Goal: Information Seeking & Learning: Learn about a topic

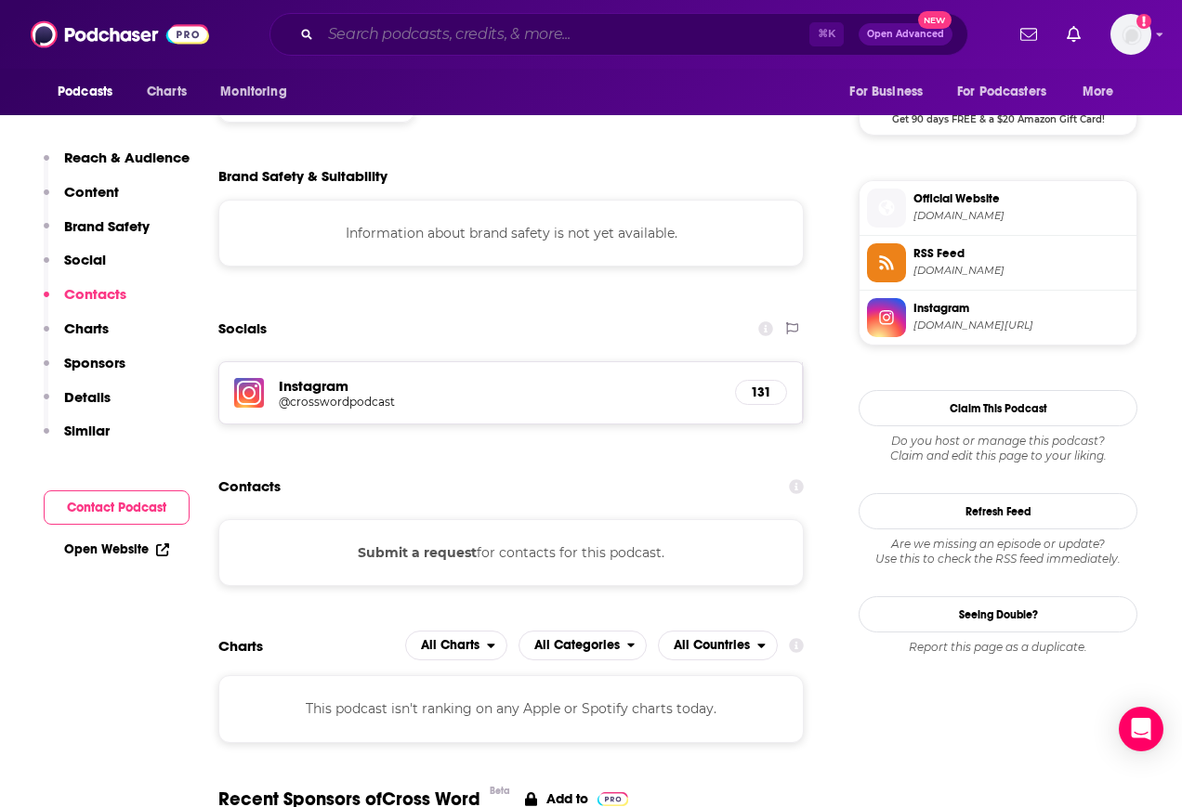
click at [418, 32] on input "Search podcasts, credits, & more..." at bounding box center [564, 35] width 489 height 30
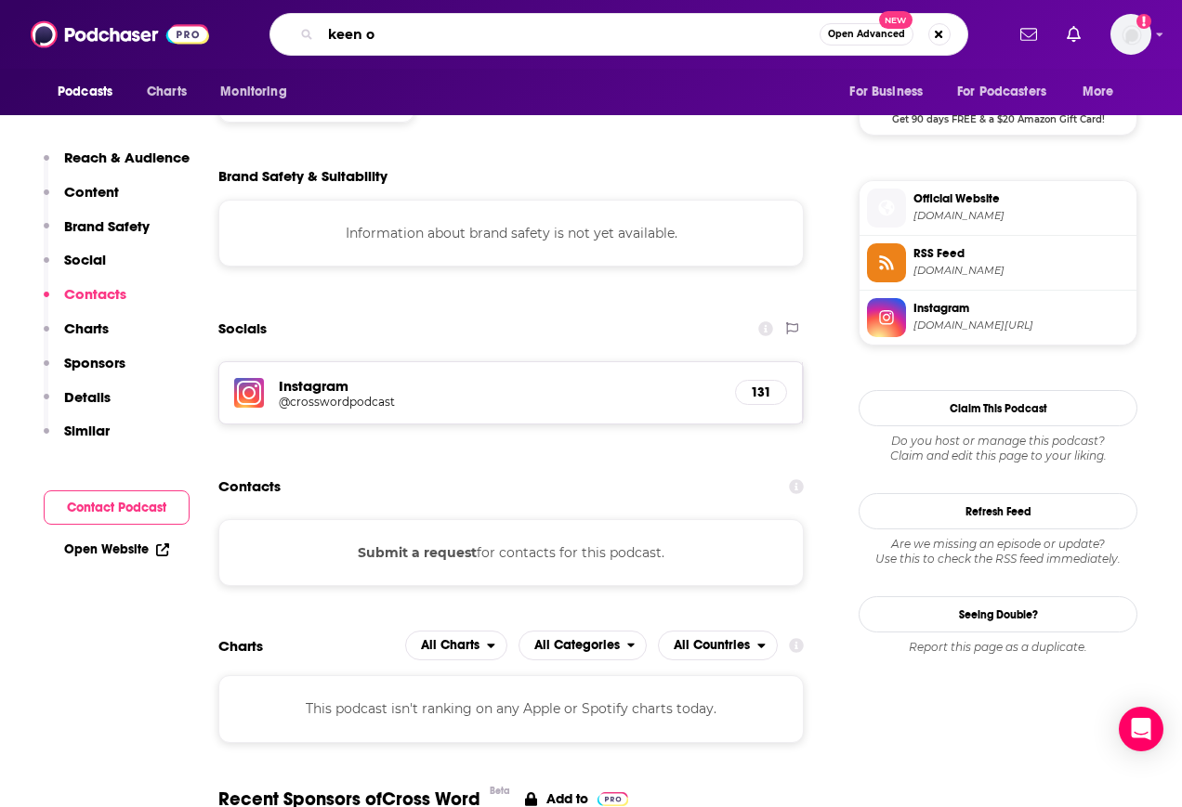
type input "keen on"
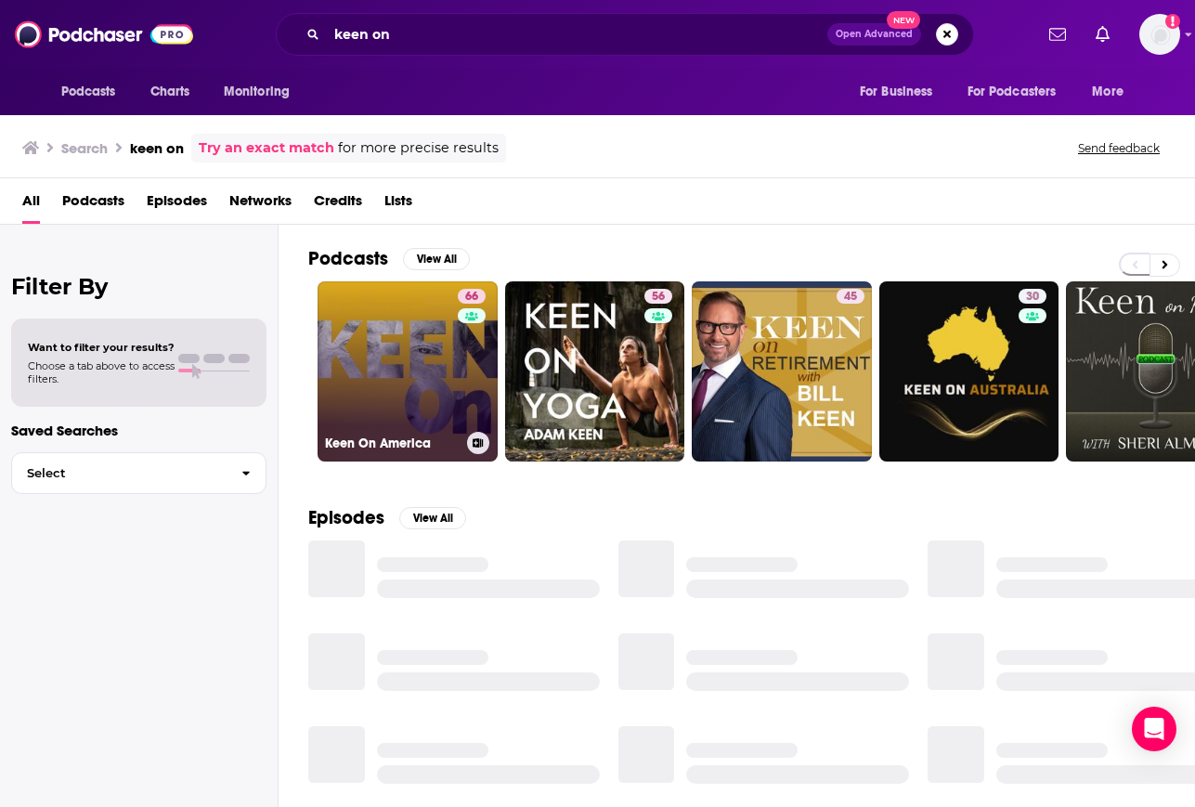
click at [402, 345] on link "66 Keen On America" at bounding box center [408, 371] width 180 height 180
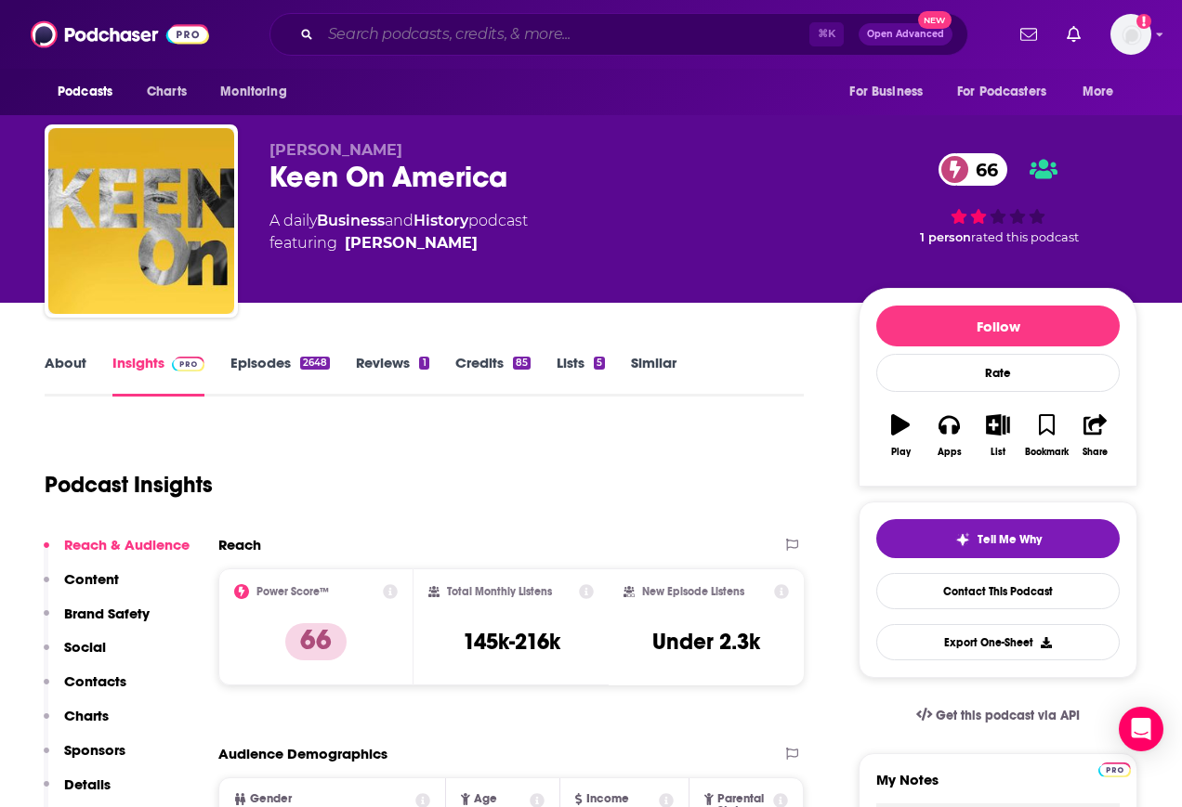
click at [461, 41] on input "Search podcasts, credits, & more..." at bounding box center [564, 35] width 489 height 30
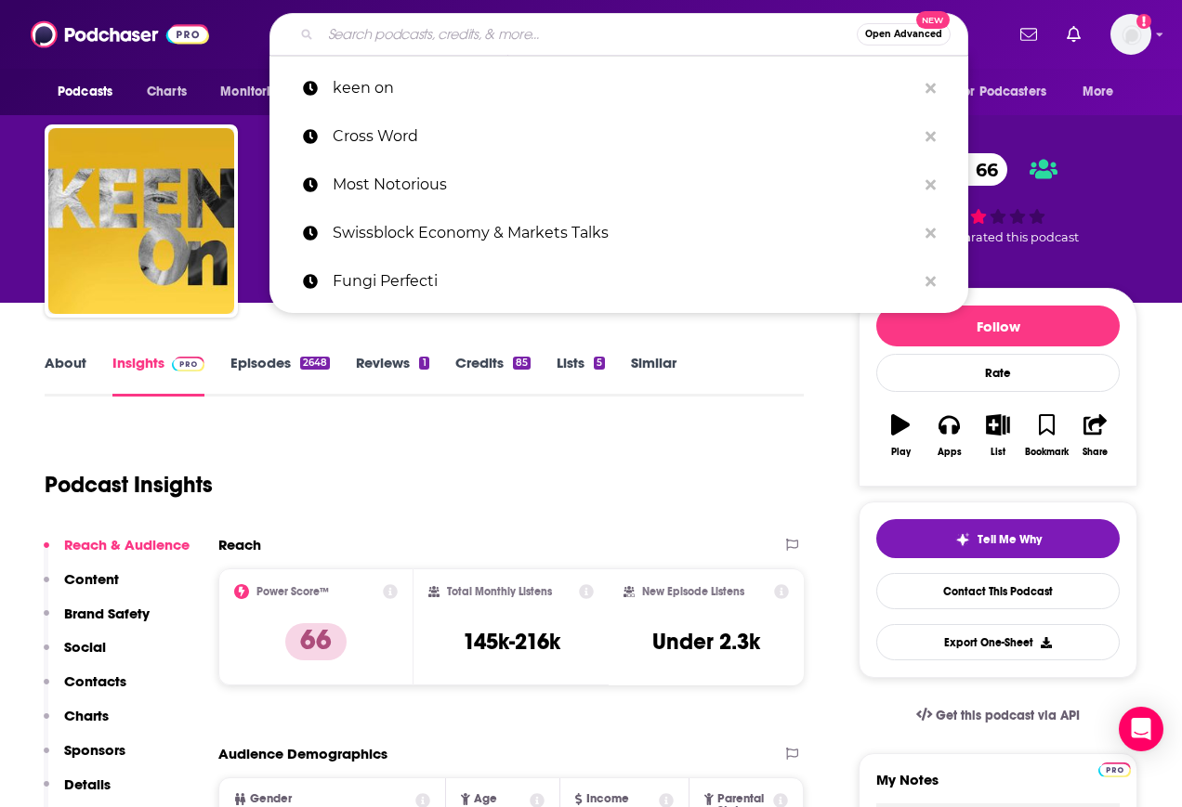
paste input "[PERSON_NAME] podcast"
type input "[PERSON_NAME] podcast"
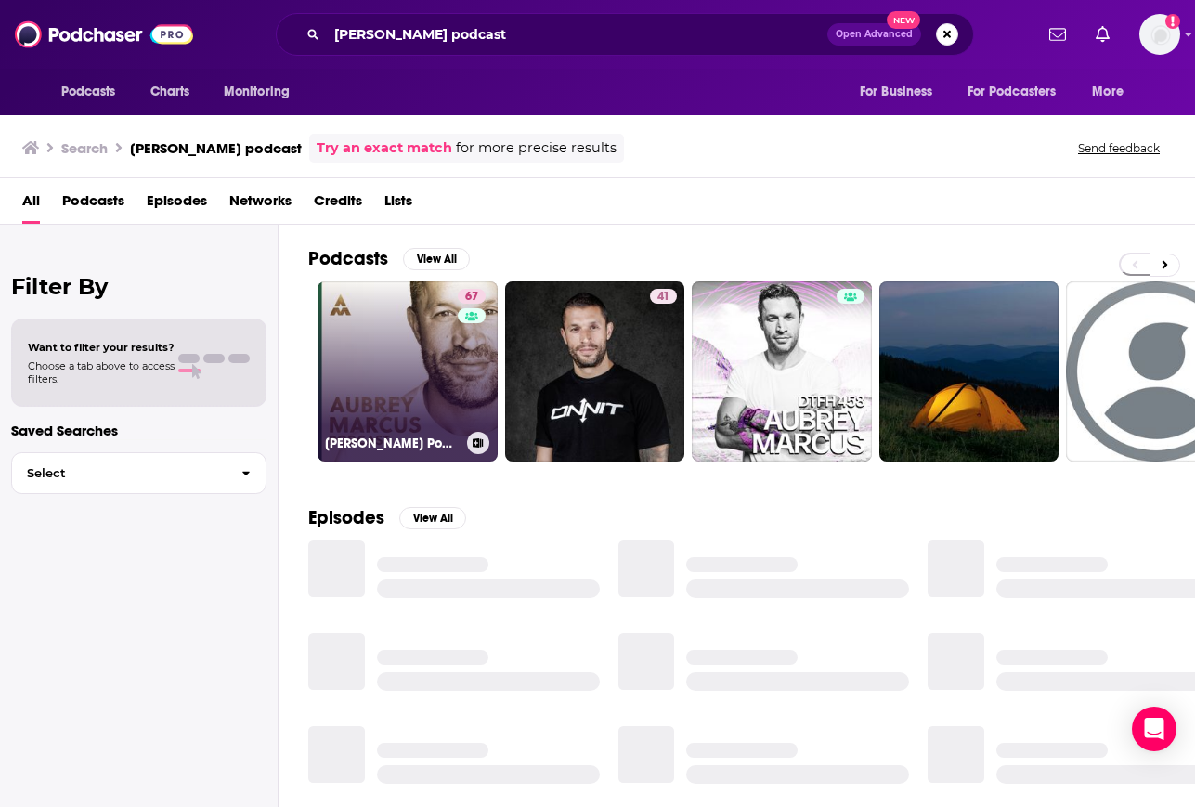
click at [423, 367] on link "67 [PERSON_NAME] Podcast" at bounding box center [408, 371] width 180 height 180
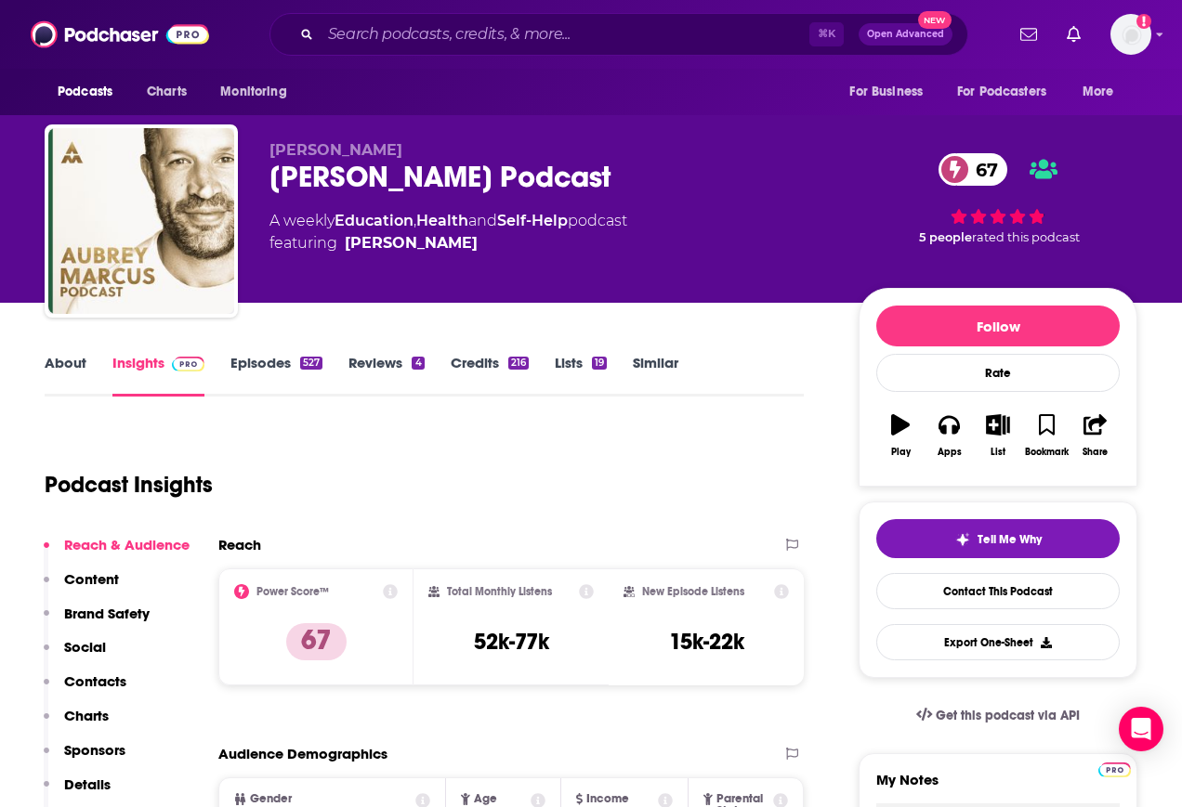
click at [124, 684] on p "Contacts" at bounding box center [95, 682] width 62 height 18
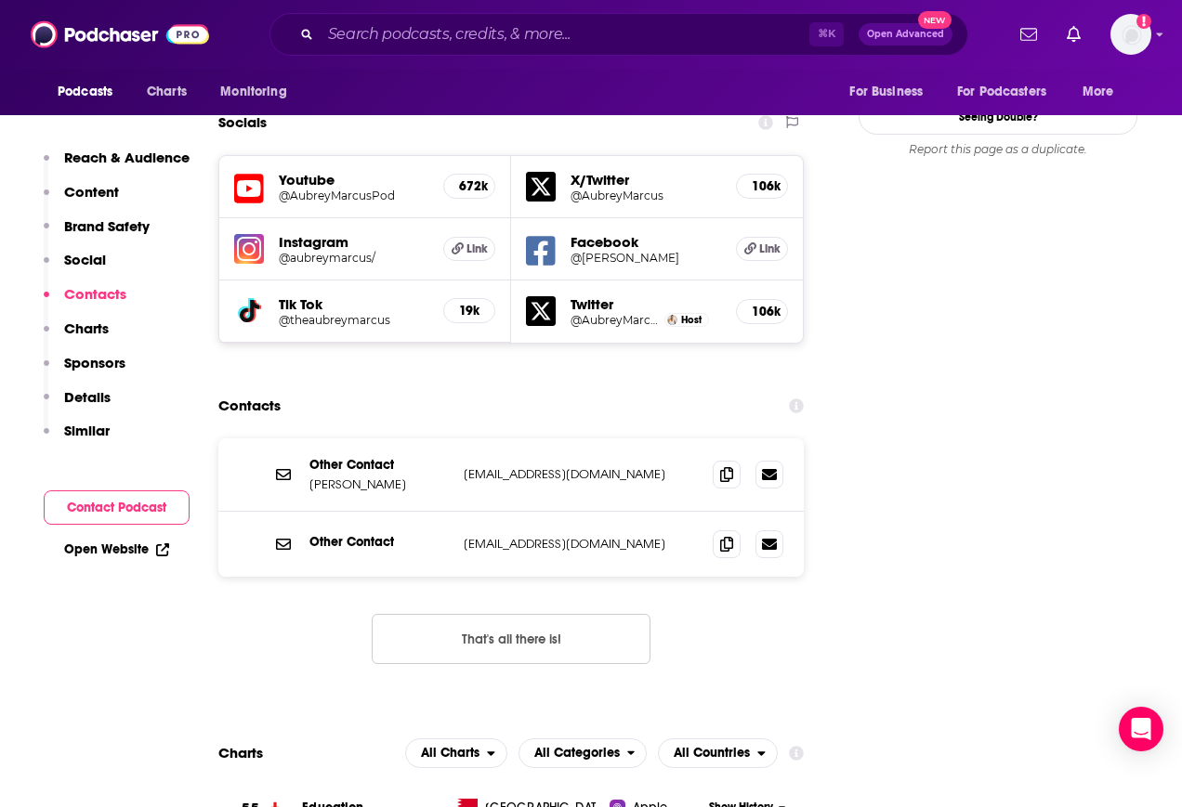
scroll to position [2136, 0]
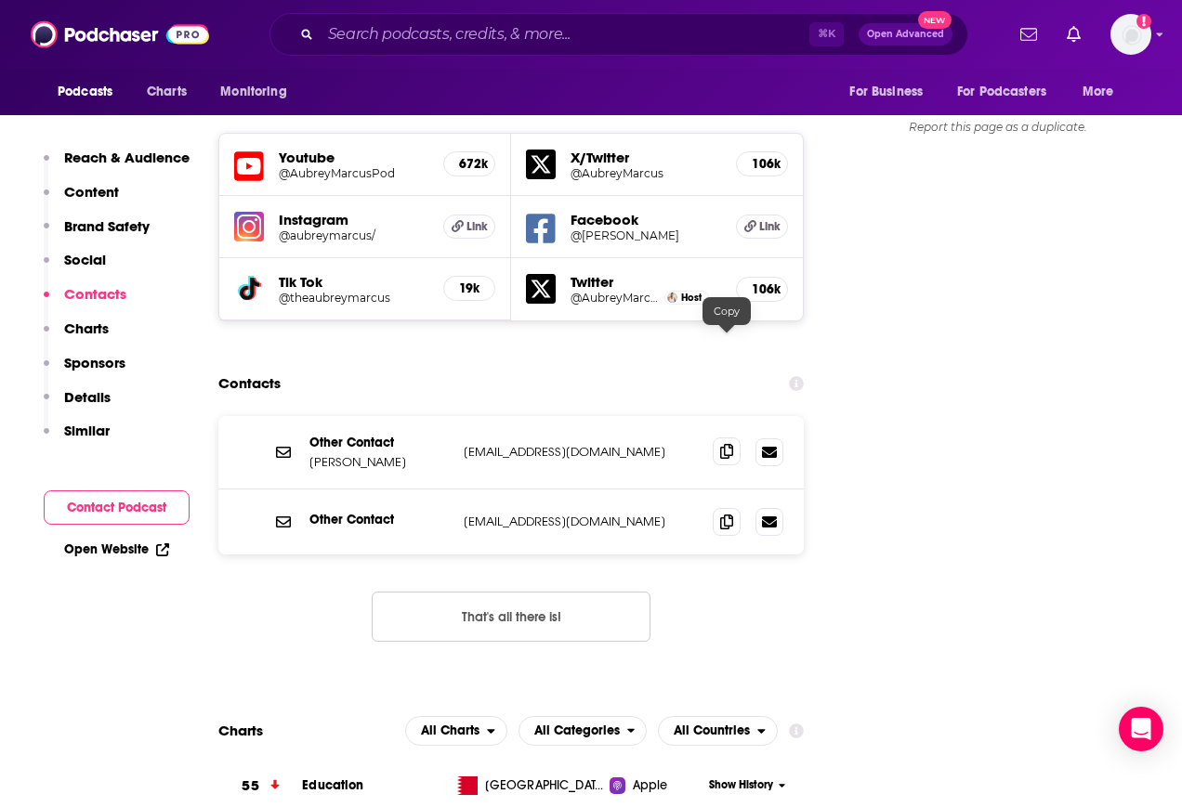
click at [720, 444] on icon at bounding box center [726, 451] width 13 height 15
click at [493, 22] on input "Search podcasts, credits, & more..." at bounding box center [564, 35] width 489 height 30
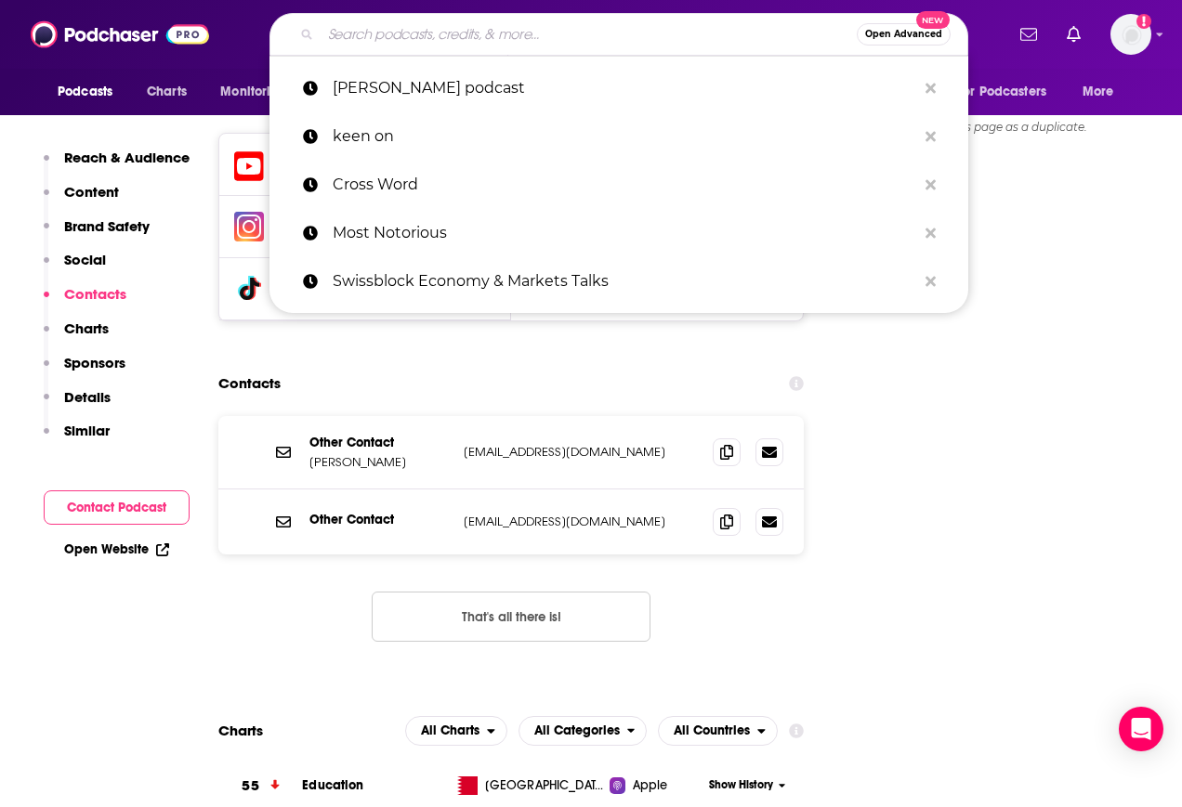
paste input "Third Wave"
type input "Third Wave"
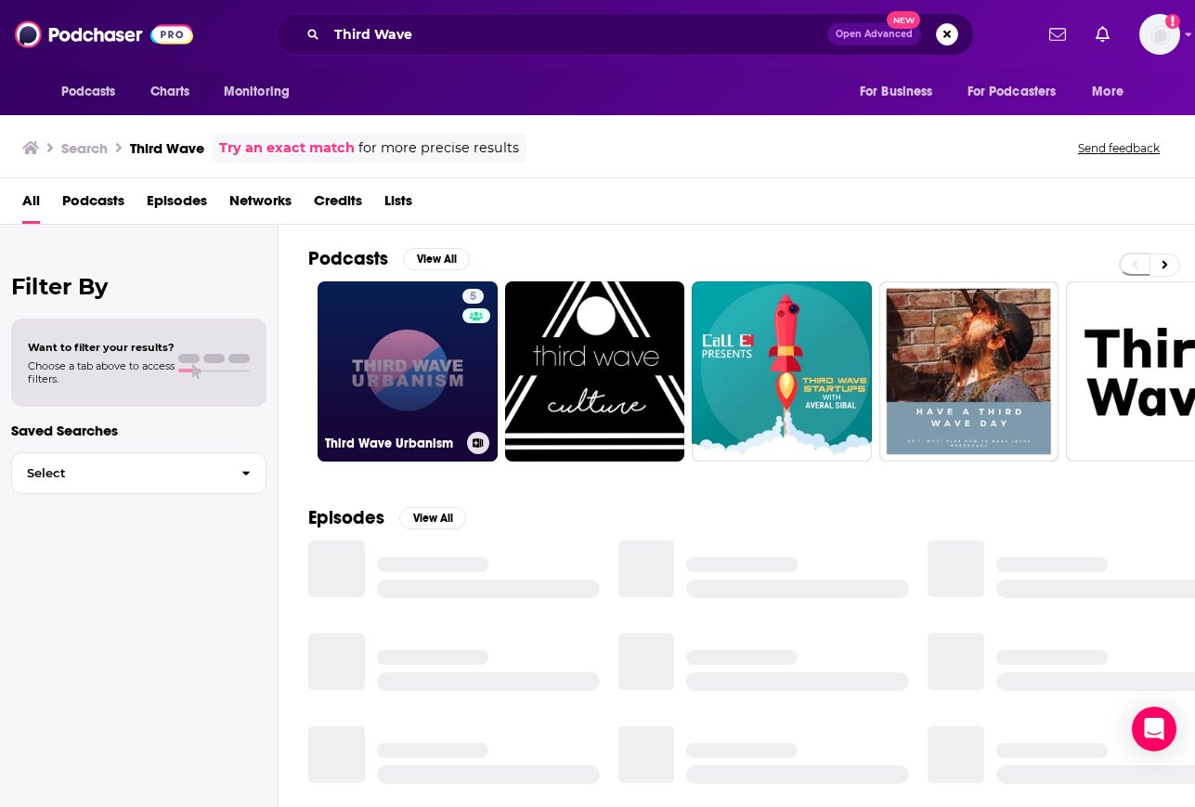
click at [420, 360] on link "5 Third Wave Urbanism" at bounding box center [408, 371] width 180 height 180
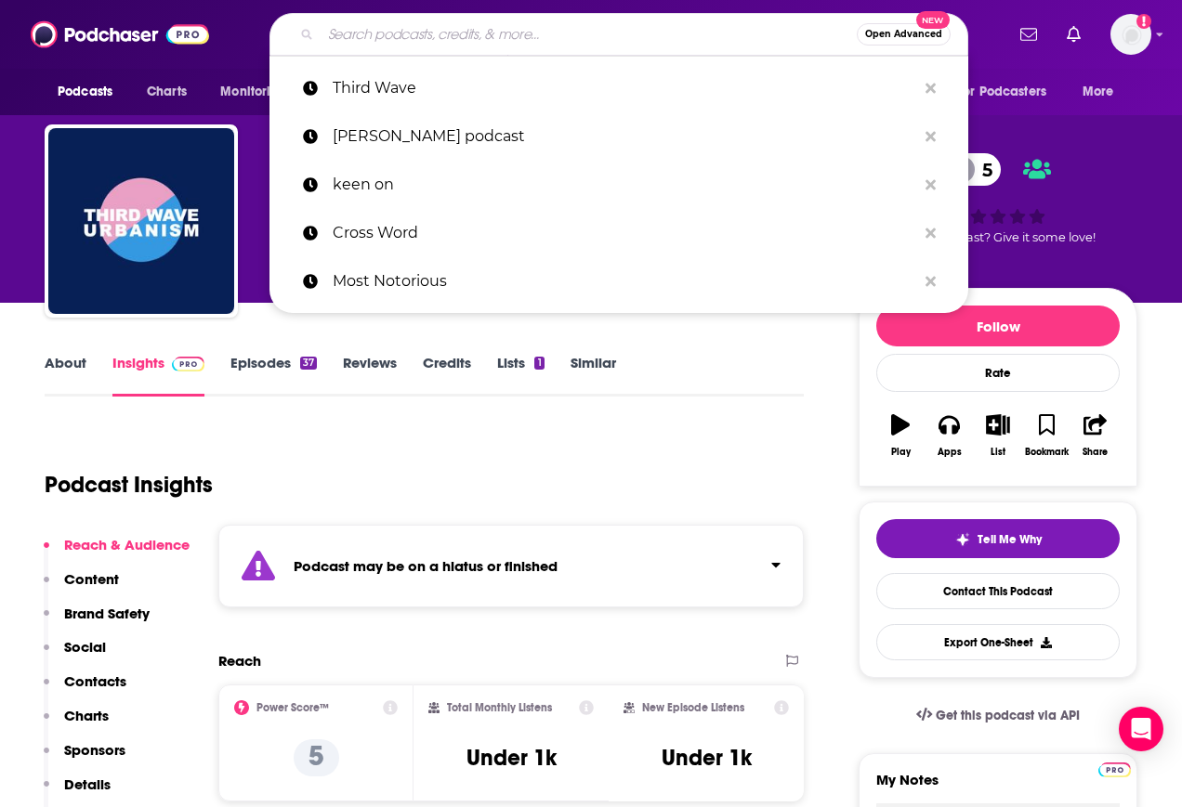
click at [590, 41] on input "Search podcasts, credits, & more..." at bounding box center [588, 35] width 536 height 30
paste input "Mindrolling"
type input "Mindrolling"
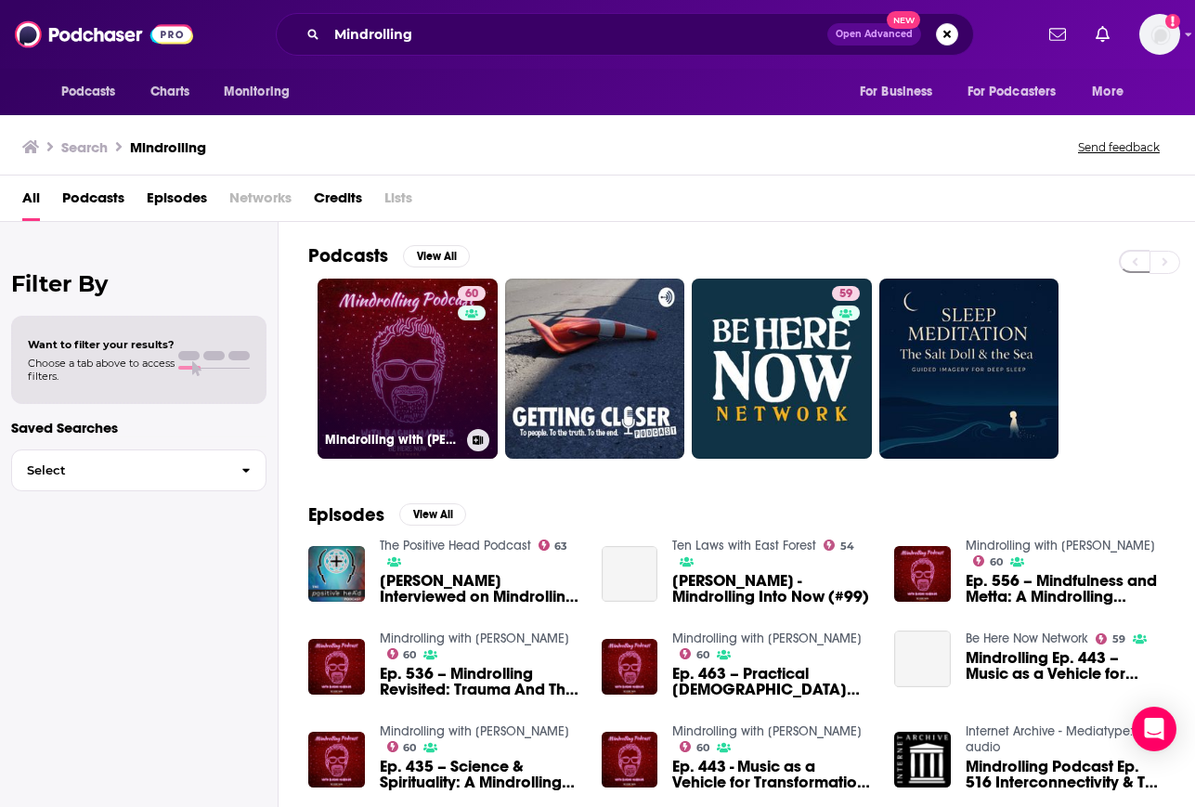
click at [382, 359] on link "60 Mindrolling with [PERSON_NAME]" at bounding box center [408, 369] width 180 height 180
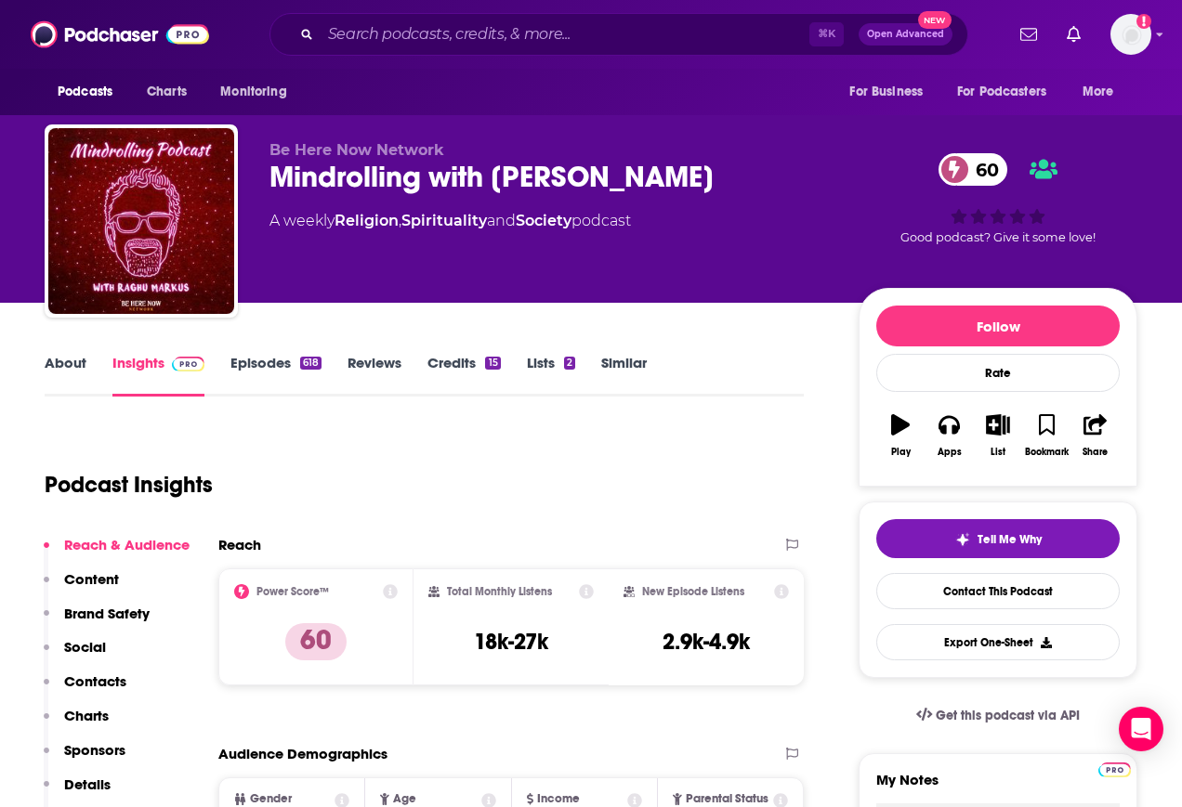
click at [104, 679] on p "Contacts" at bounding box center [95, 682] width 62 height 18
click at [104, 681] on div "Reach & Audience Content Brand Safety Social Contacts Charts Sponsors Details S…" at bounding box center [117, 689] width 146 height 307
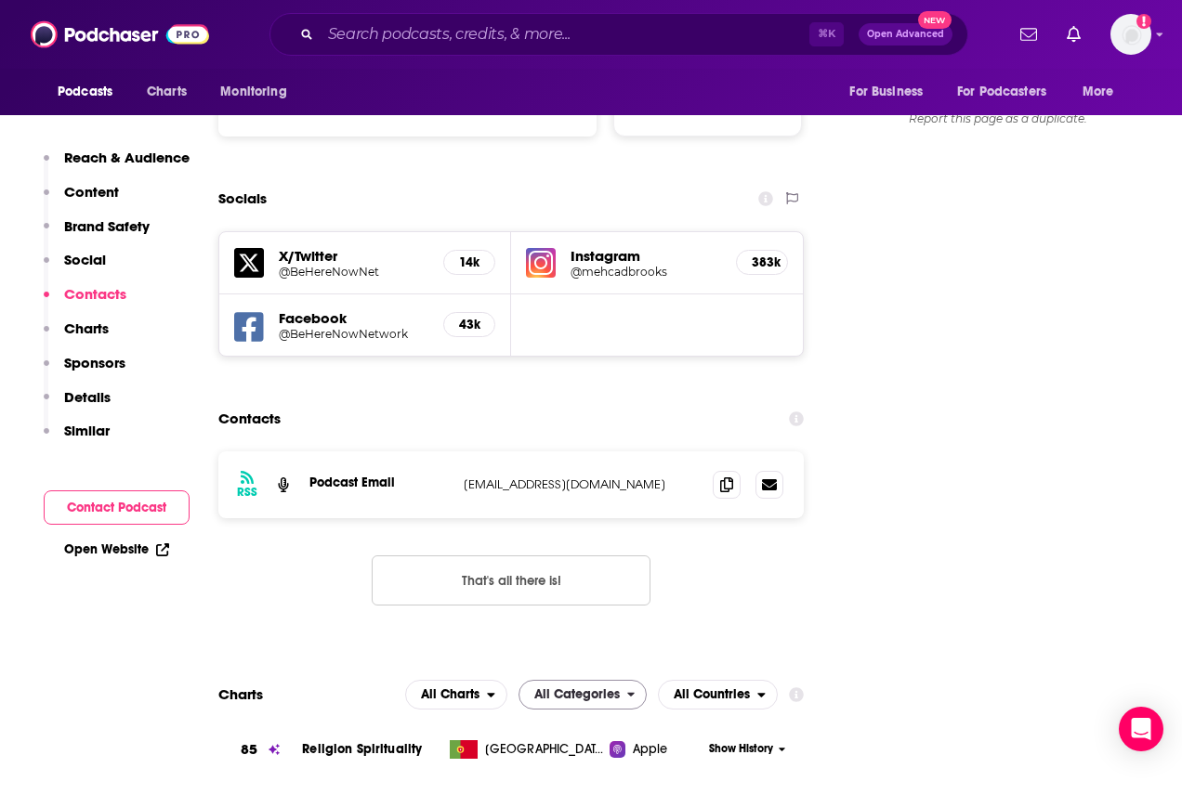
scroll to position [2051, 0]
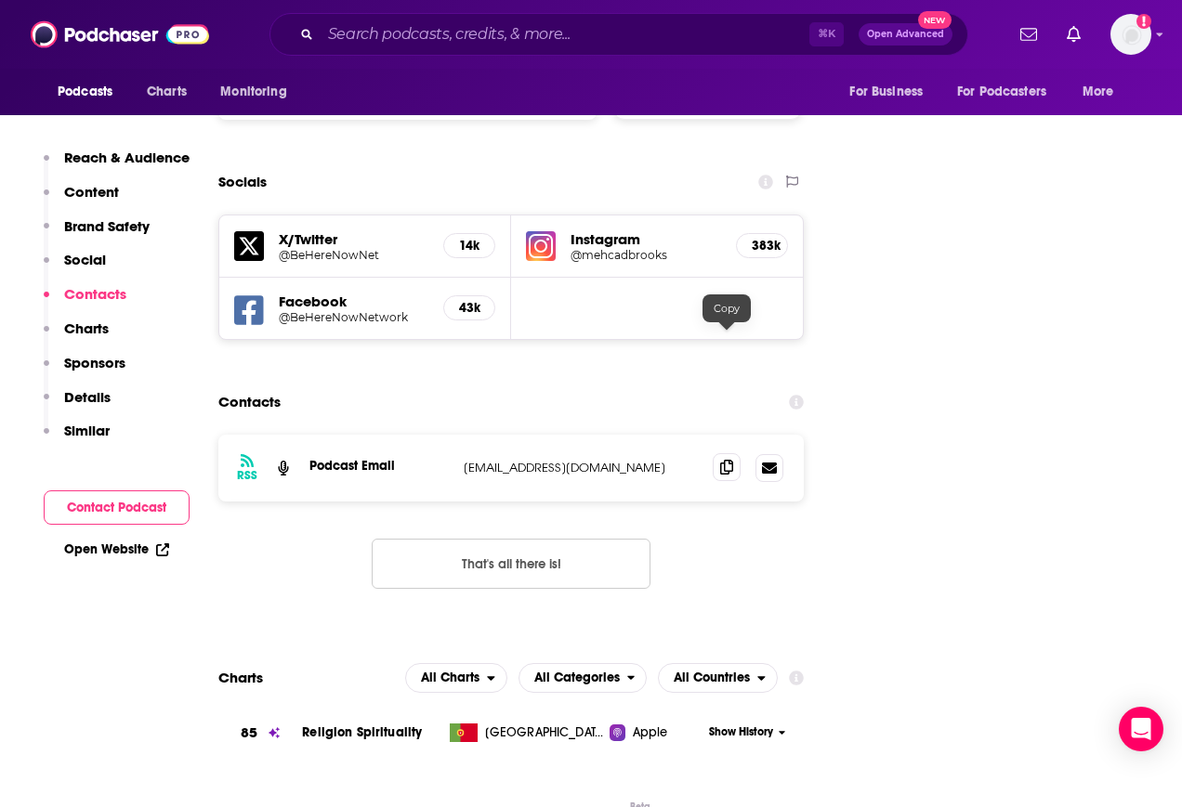
drag, startPoint x: 724, startPoint y: 342, endPoint x: 712, endPoint y: 346, distance: 12.9
click at [723, 460] on icon at bounding box center [726, 467] width 13 height 15
click at [495, 33] on input "Search podcasts, credits, & more..." at bounding box center [564, 35] width 489 height 30
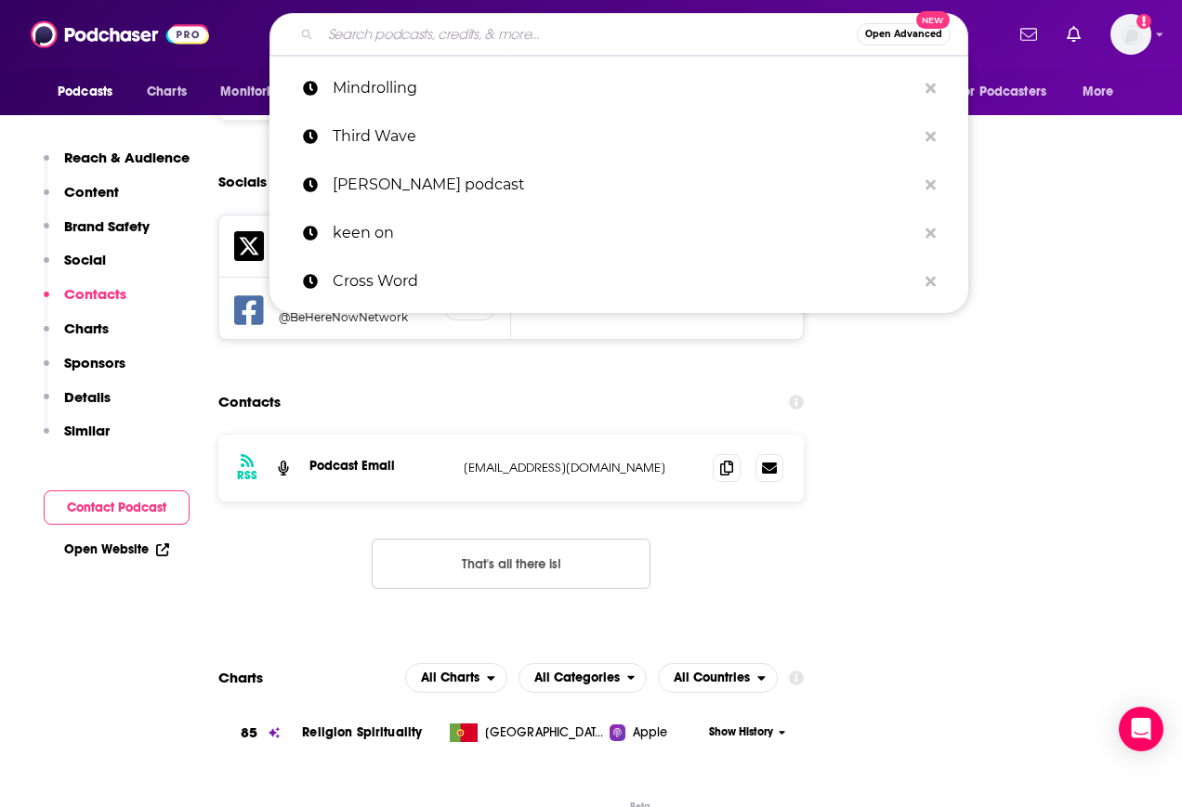
paste input "Psychedelic Leadership Podcast"
type input "Psychedelic Leadership Podcast"
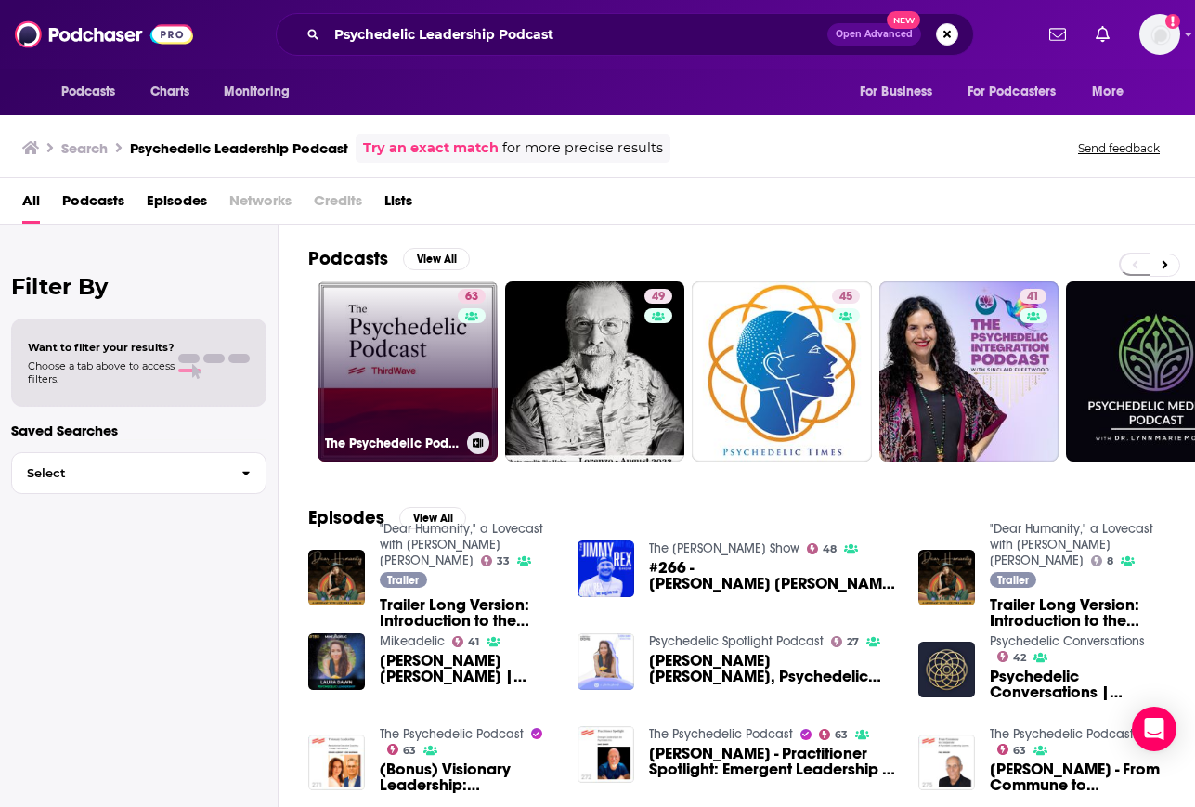
click at [419, 344] on link "63 The Psychedelic Podcast" at bounding box center [408, 371] width 180 height 180
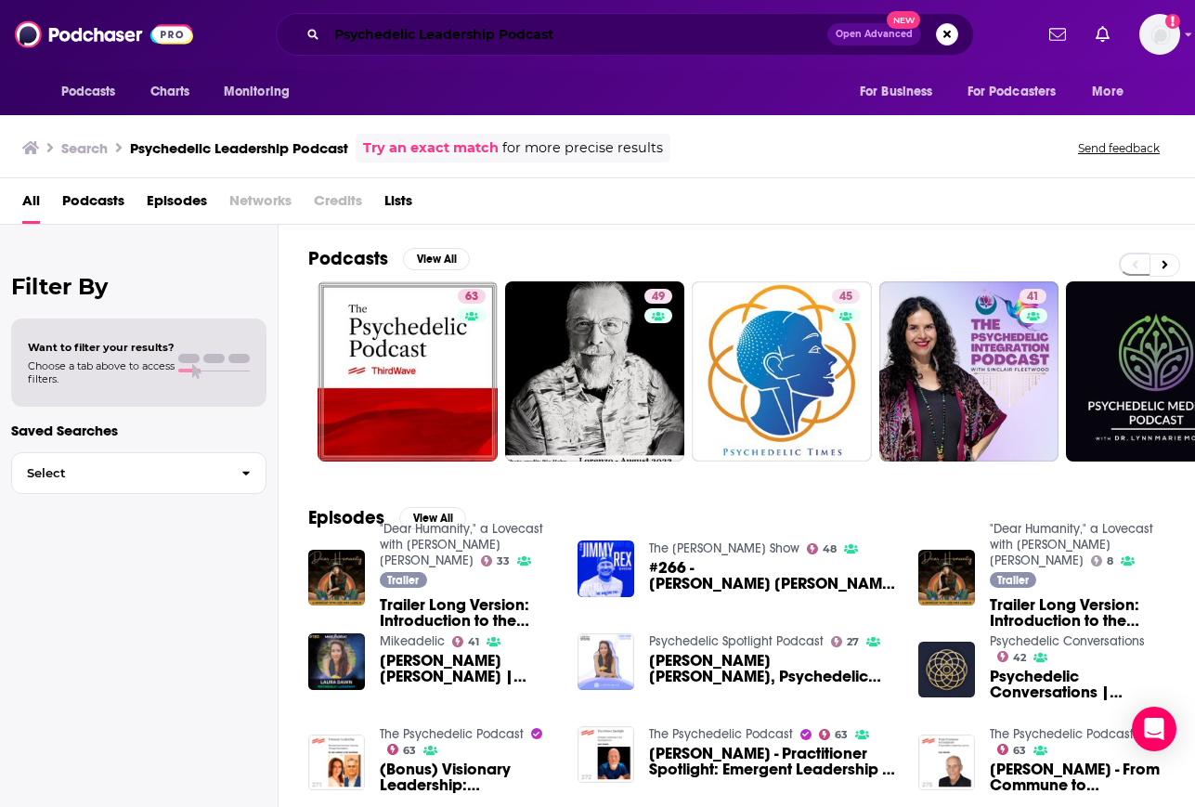
click at [653, 34] on input "Psychedelic Leadership Podcast" at bounding box center [577, 35] width 501 height 30
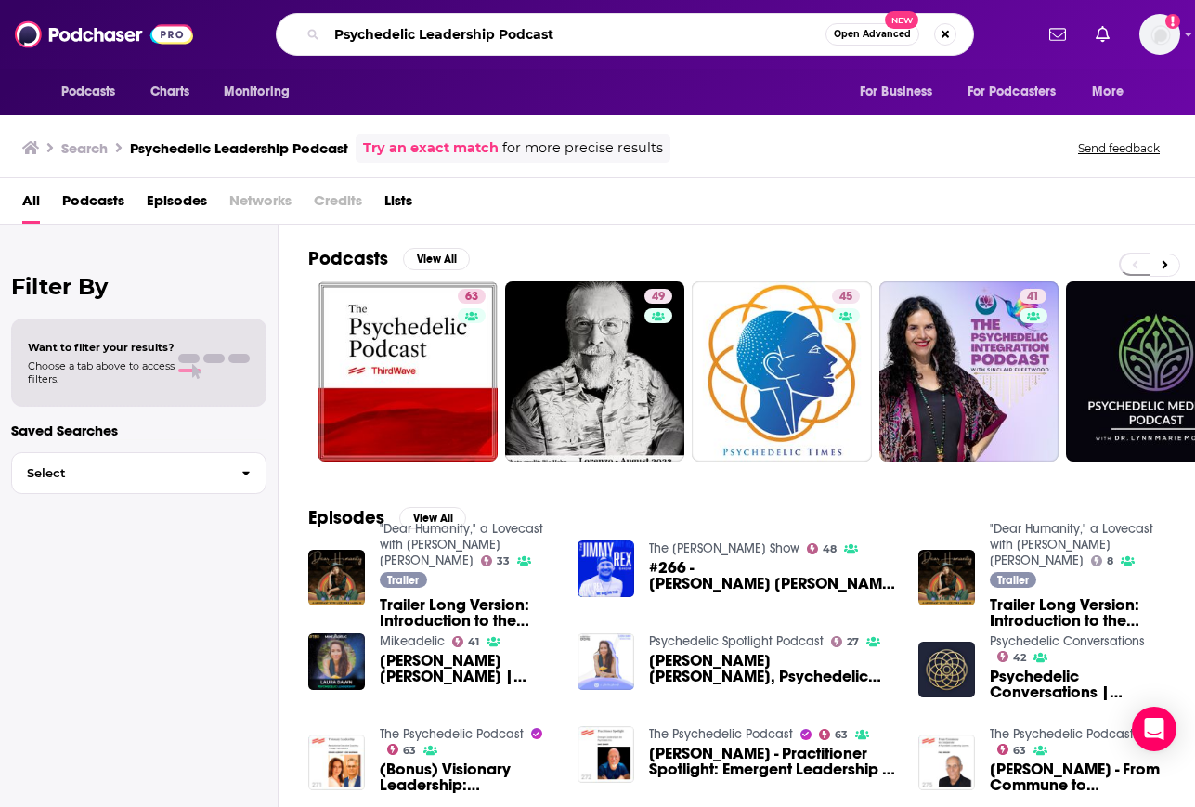
click at [653, 34] on input "Psychedelic Leadership Podcast" at bounding box center [576, 35] width 499 height 30
type input "[PERSON_NAME] [PERSON_NAME]"
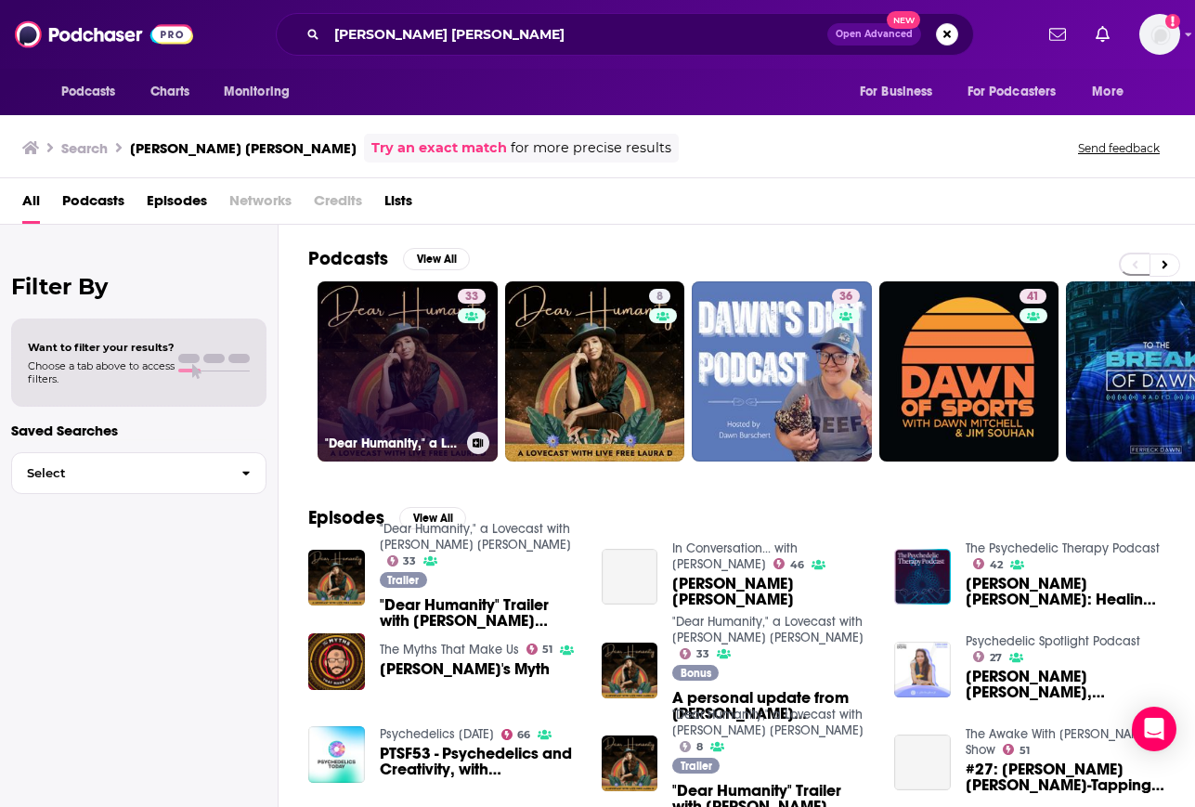
click at [407, 378] on link "33 "Dear Humanity," a Lovecast with [PERSON_NAME] [PERSON_NAME]" at bounding box center [408, 371] width 180 height 180
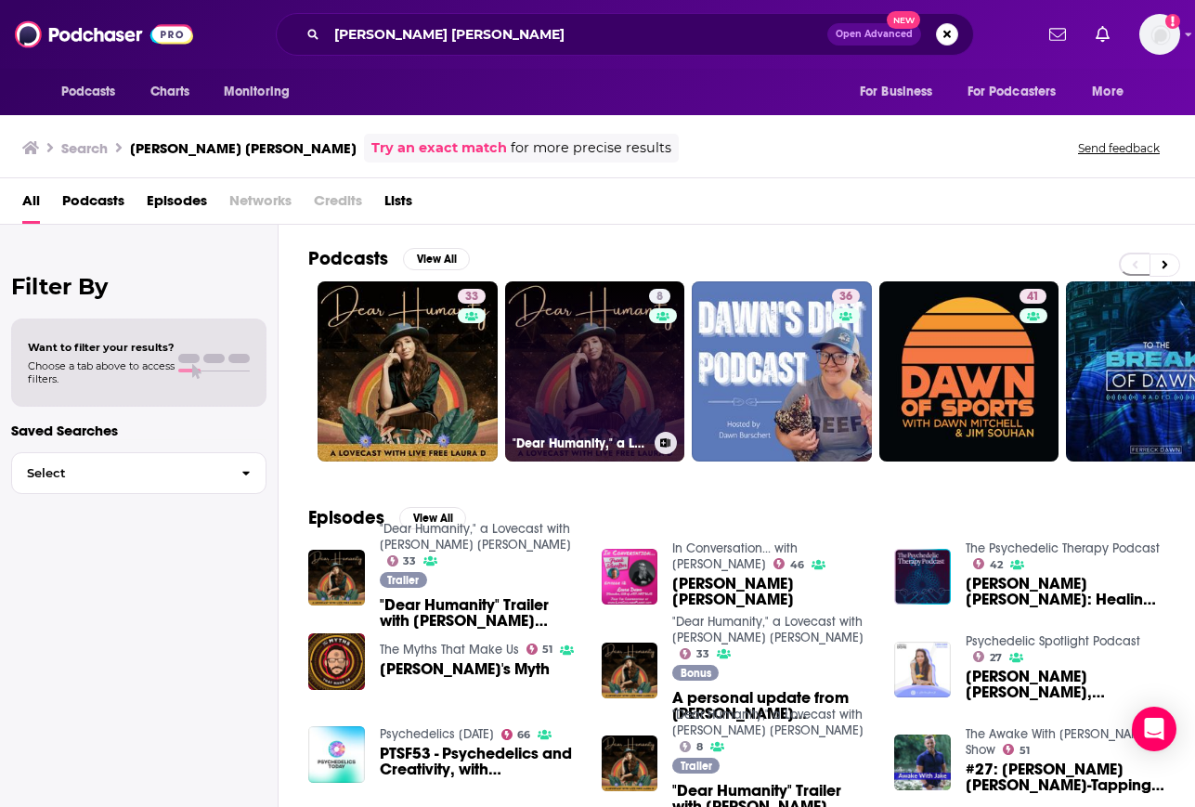
click at [564, 352] on link "8 "Dear Humanity," a Lovecast with [PERSON_NAME] [PERSON_NAME]" at bounding box center [595, 371] width 180 height 180
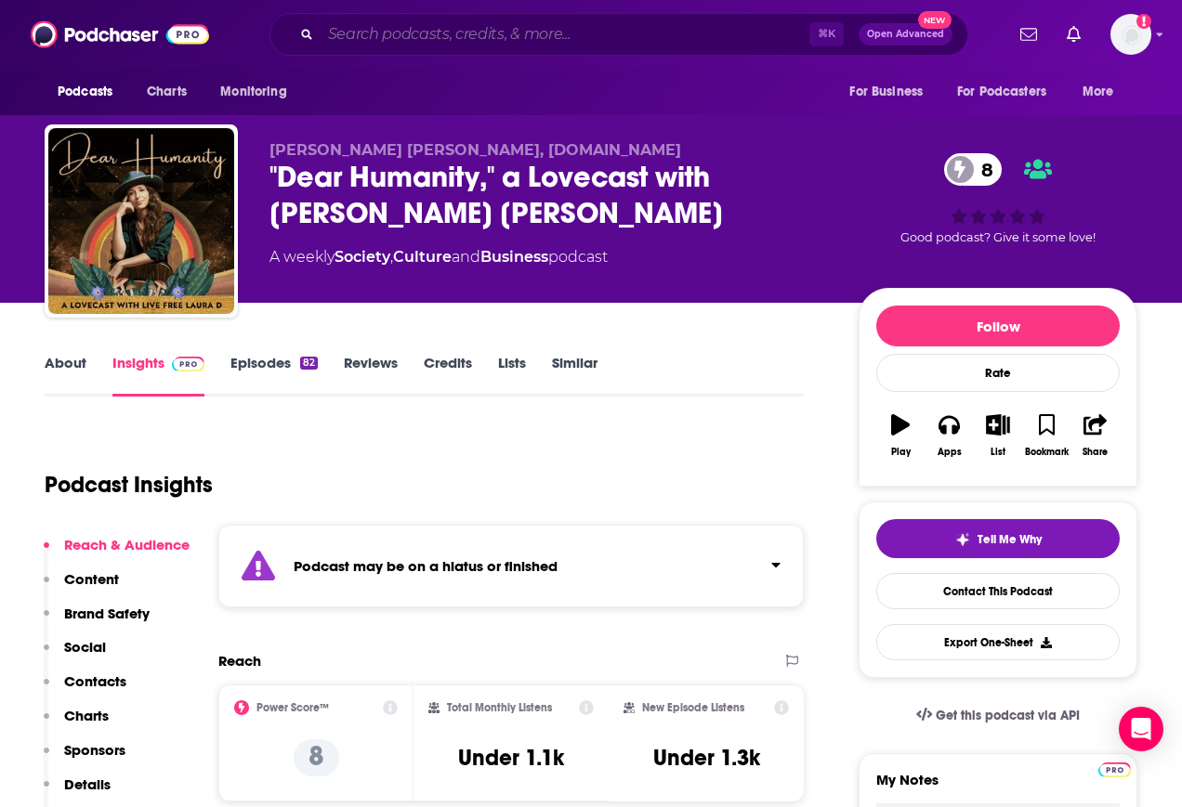
click at [420, 26] on input "Search podcasts, credits, & more..." at bounding box center [564, 35] width 489 height 30
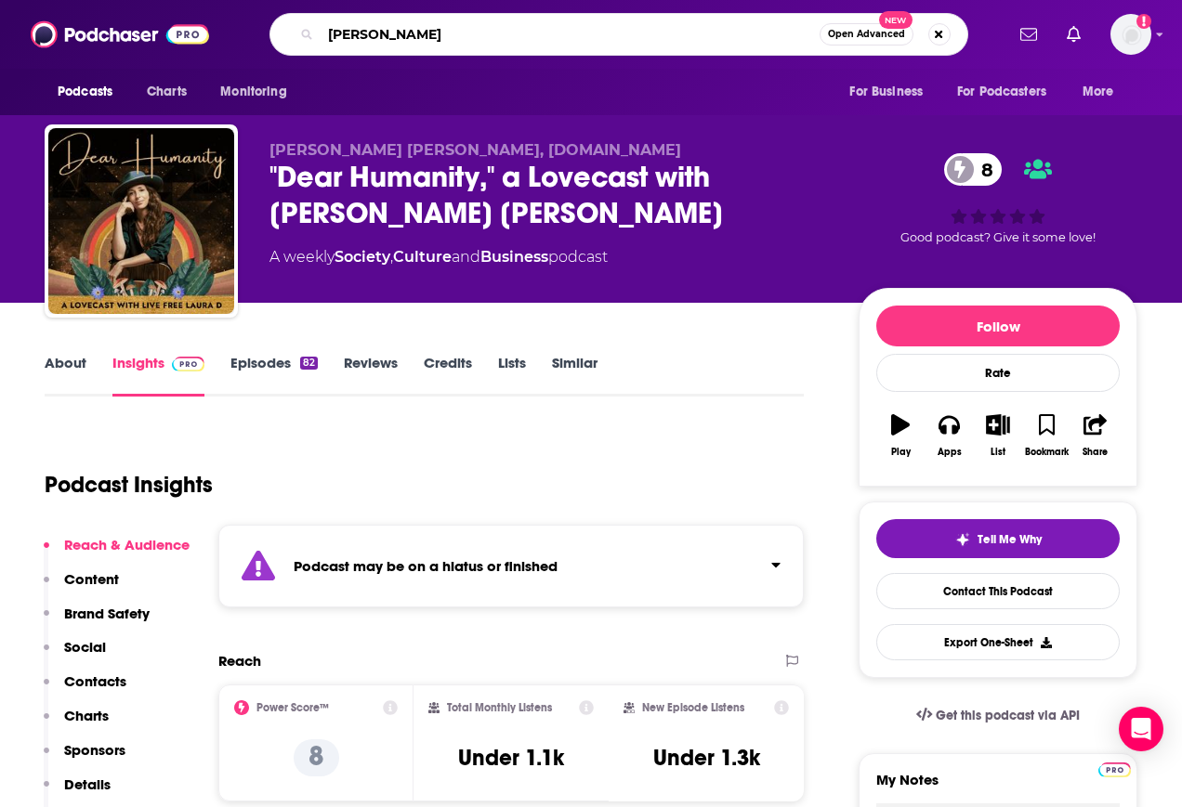
type input "[PERSON_NAME]"
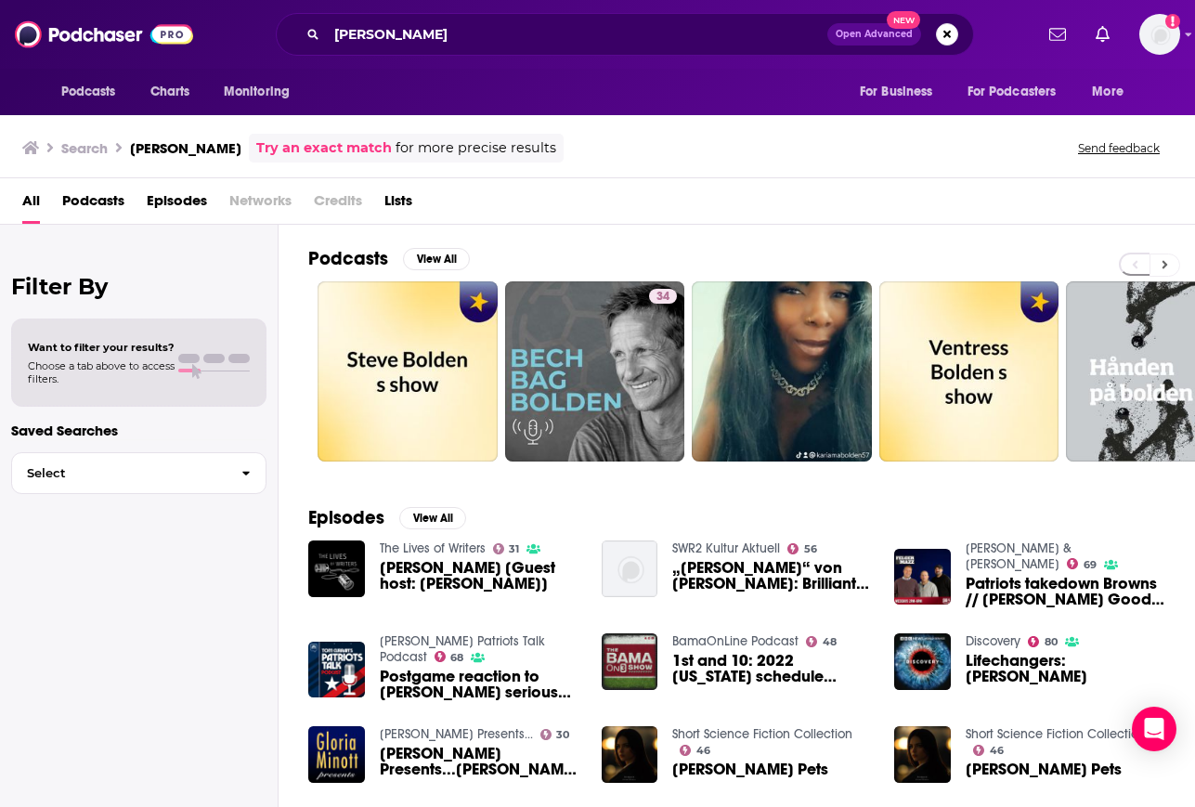
click at [1169, 267] on button at bounding box center [1165, 265] width 31 height 23
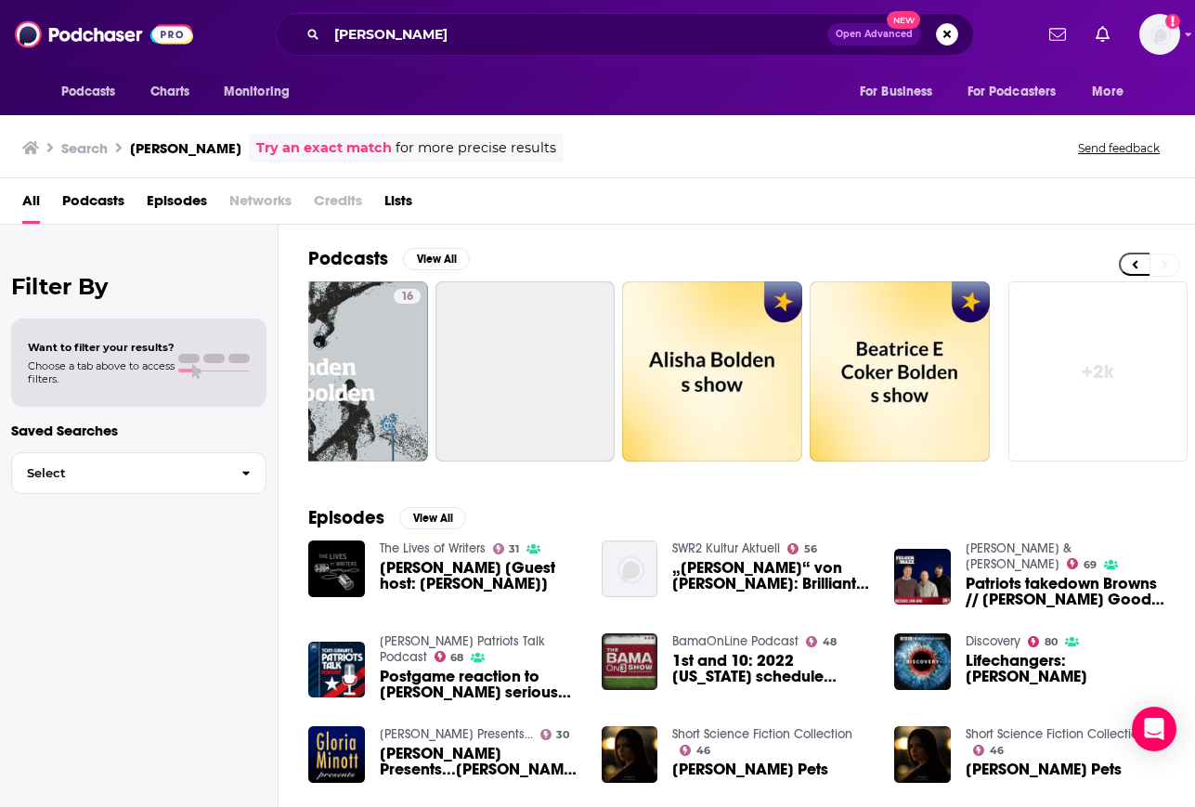
scroll to position [0, 819]
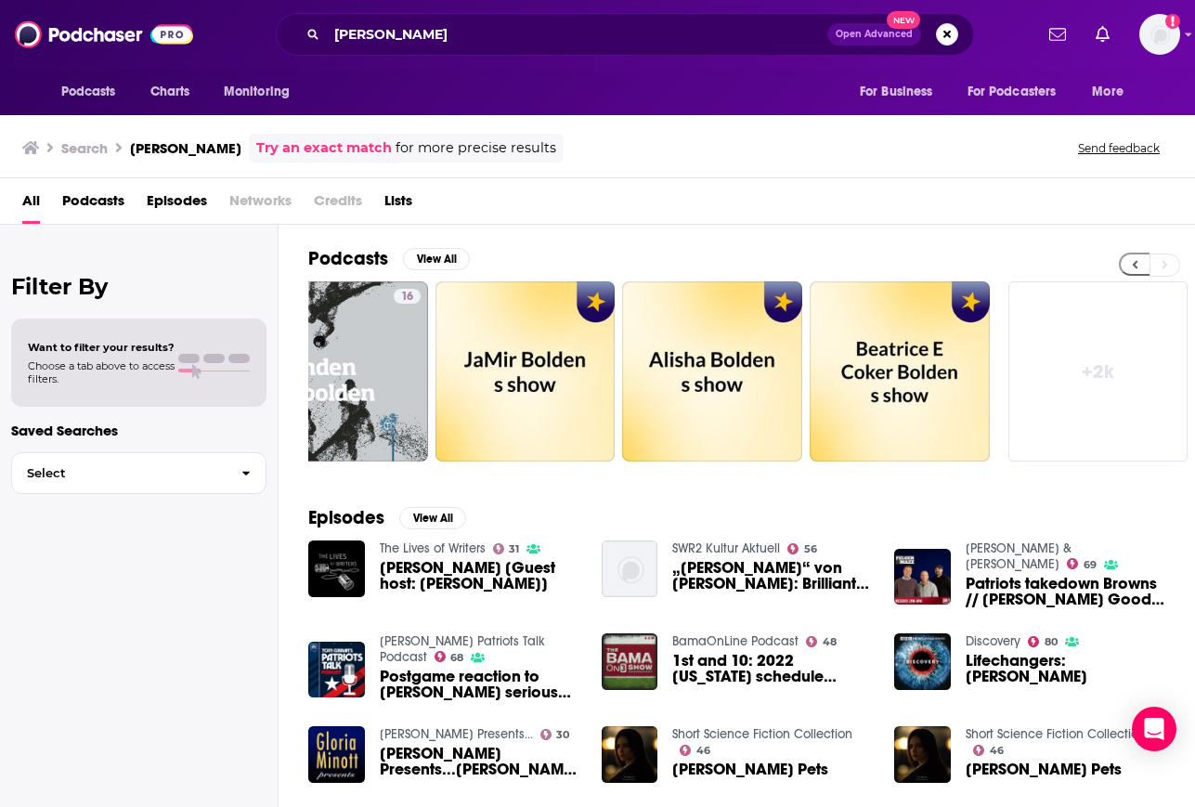
click at [1134, 271] on button at bounding box center [1134, 264] width 31 height 23
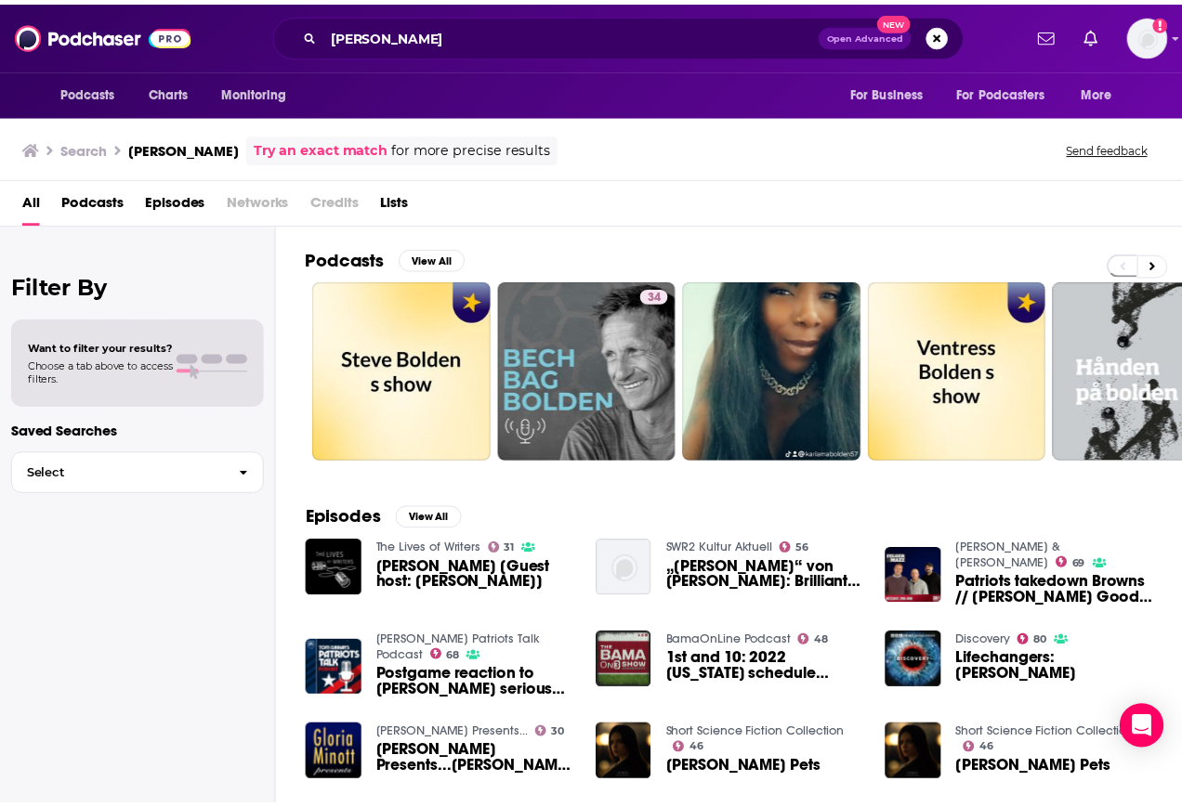
scroll to position [0, 0]
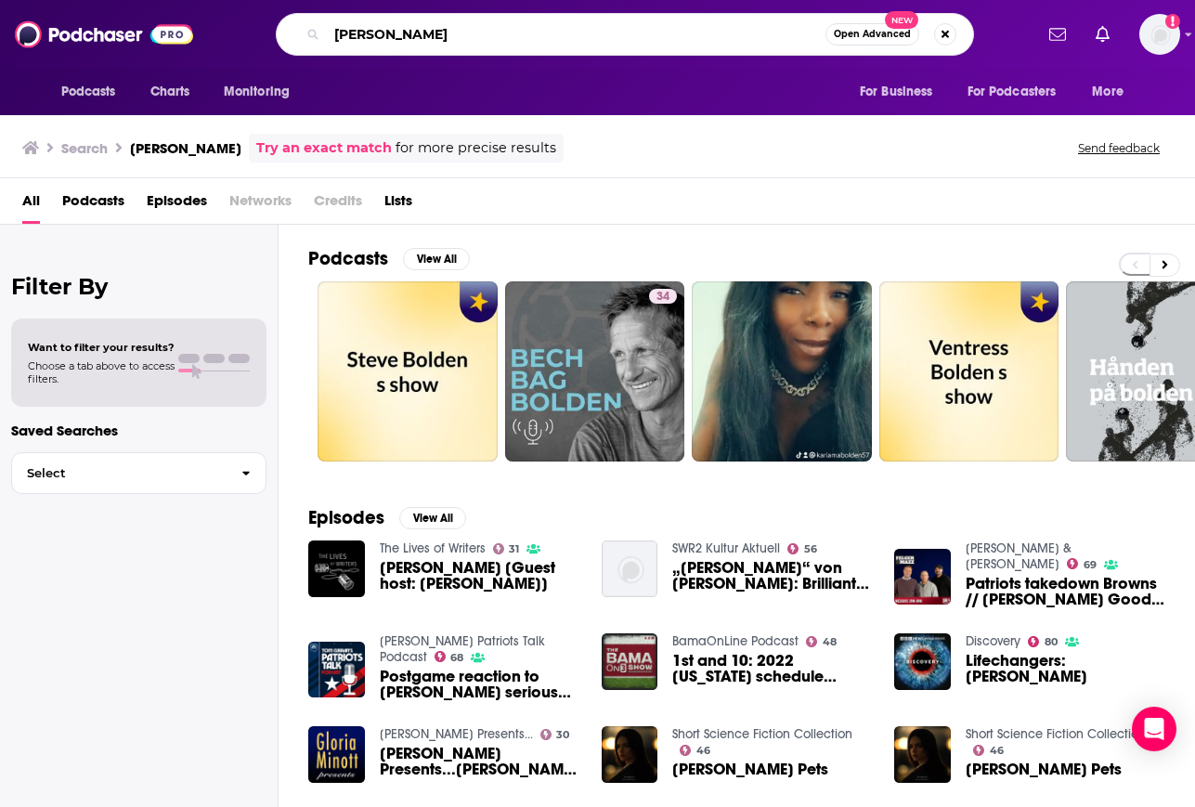
drag, startPoint x: 433, startPoint y: 32, endPoint x: 198, endPoint y: 22, distance: 235.2
click at [202, 21] on div "Podcasts Charts Monitoring [PERSON_NAME] Open Advanced New For Business For Pod…" at bounding box center [597, 34] width 1195 height 69
type input "v"
type input "close friends list"
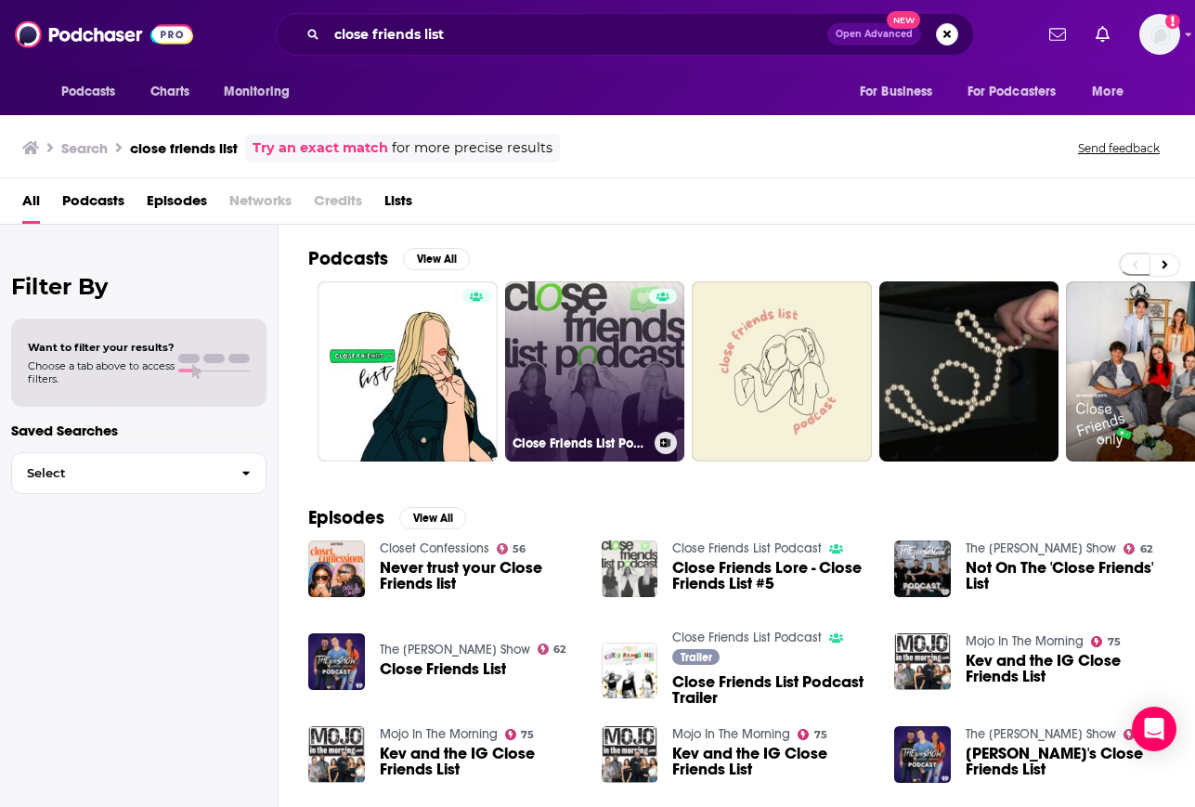
click at [599, 422] on link "Close Friends List Podcast" at bounding box center [595, 371] width 180 height 180
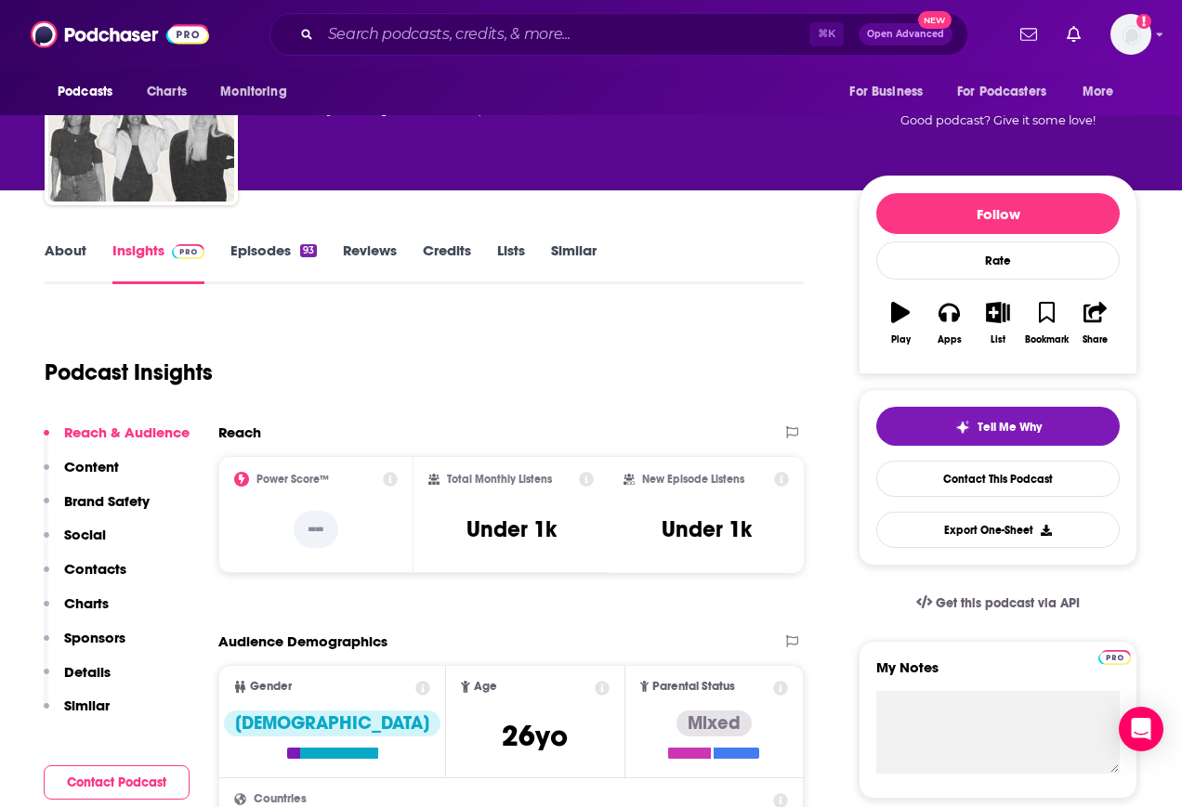
scroll to position [246, 0]
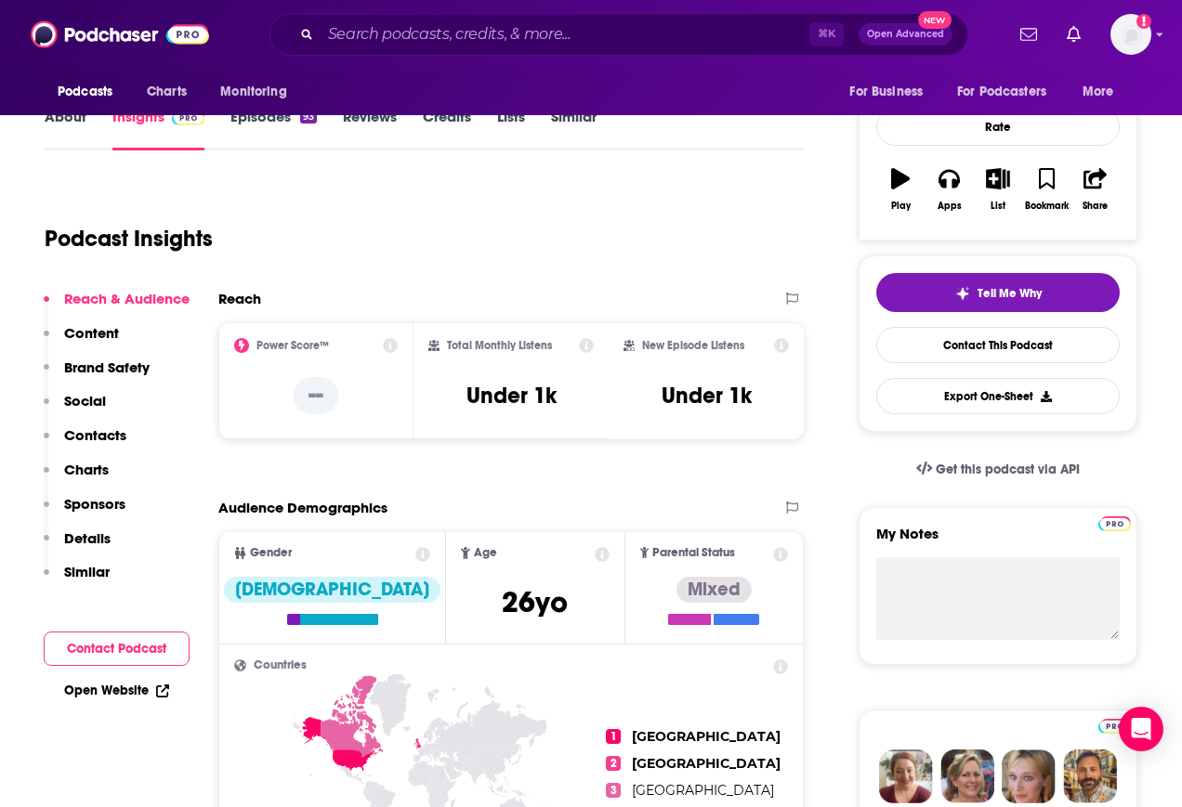
click at [594, 556] on icon at bounding box center [601, 554] width 15 height 15
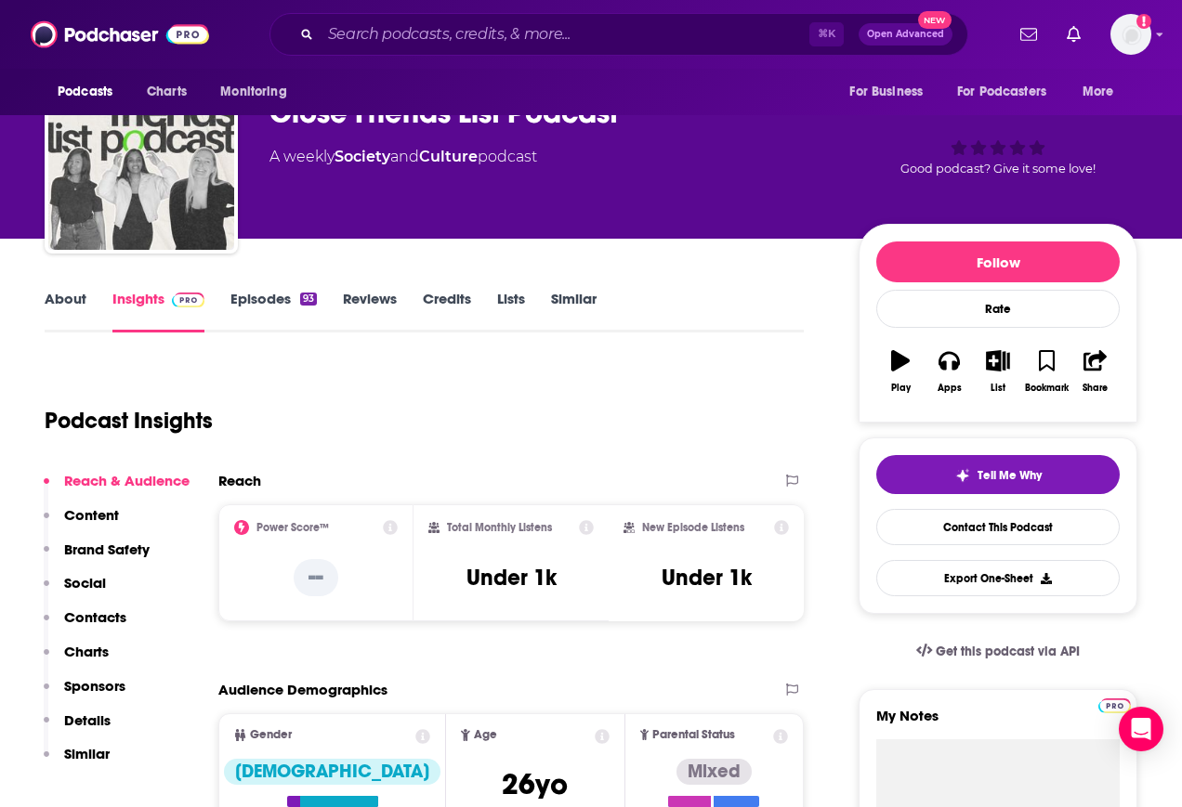
scroll to position [0, 0]
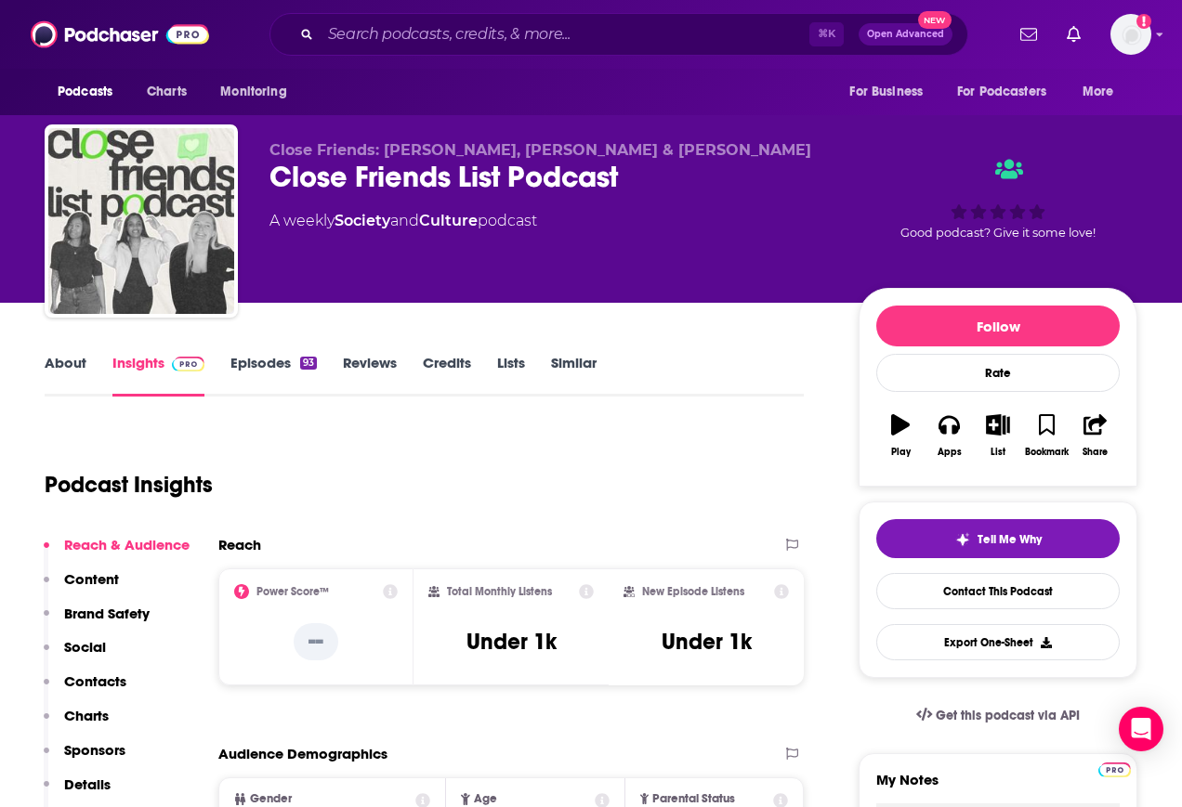
click at [75, 364] on link "About" at bounding box center [66, 375] width 42 height 43
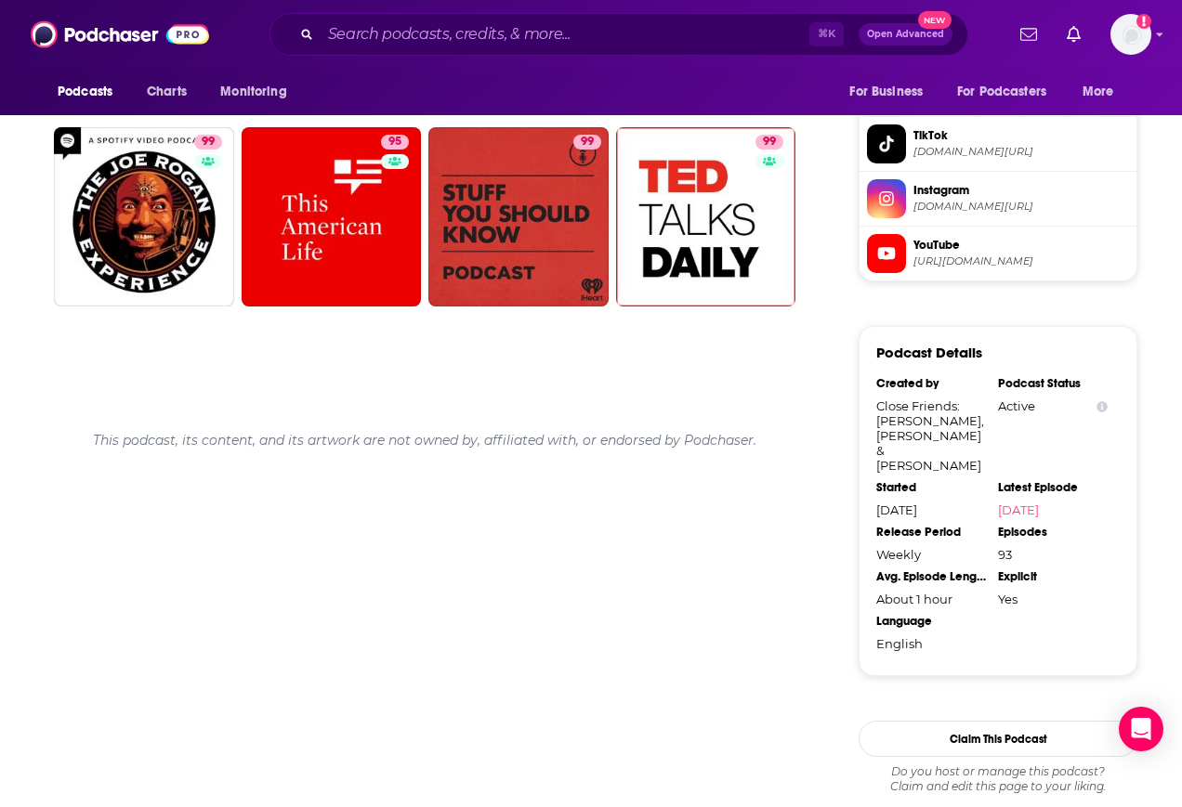
scroll to position [1570, 0]
